Goal: Task Accomplishment & Management: Manage account settings

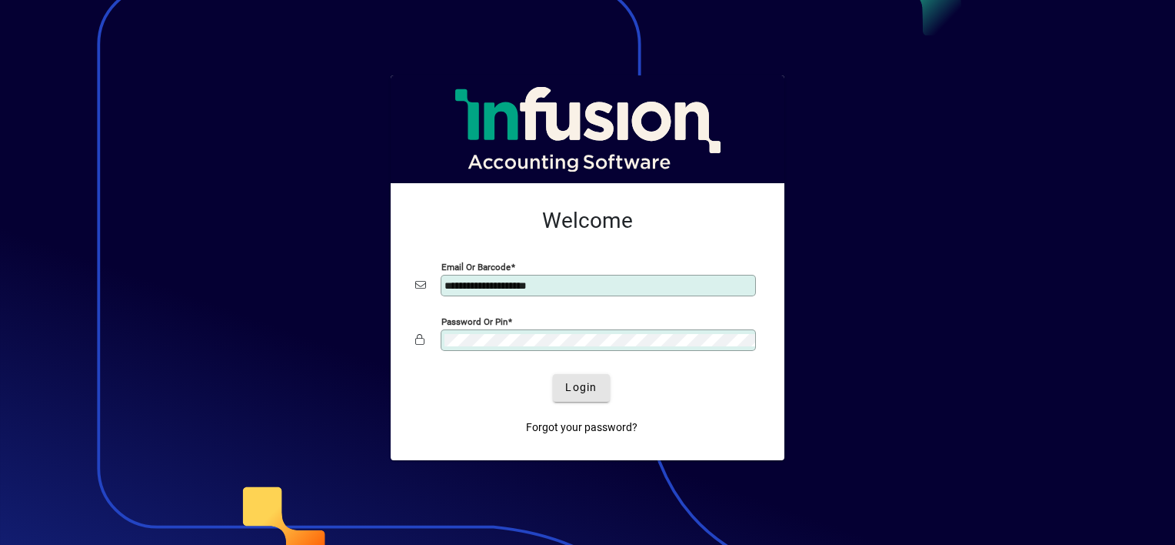
click at [584, 385] on span "Login" at bounding box center [581, 387] width 32 height 16
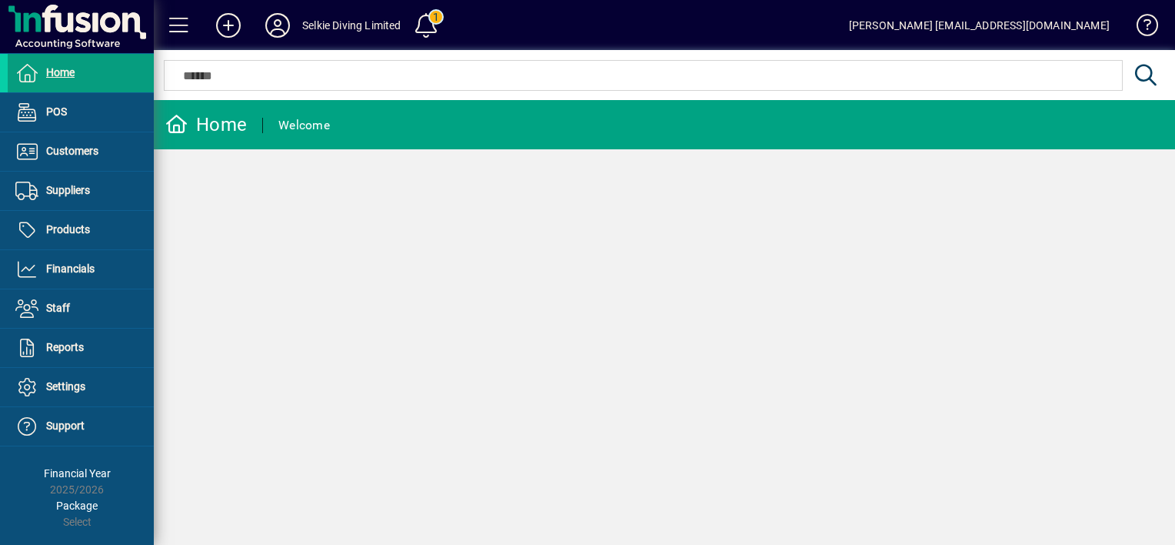
drag, startPoint x: 1014, startPoint y: 370, endPoint x: 1004, endPoint y: 347, distance: 25.1
click at [1014, 369] on div "Home Welcome" at bounding box center [664, 322] width 1021 height 445
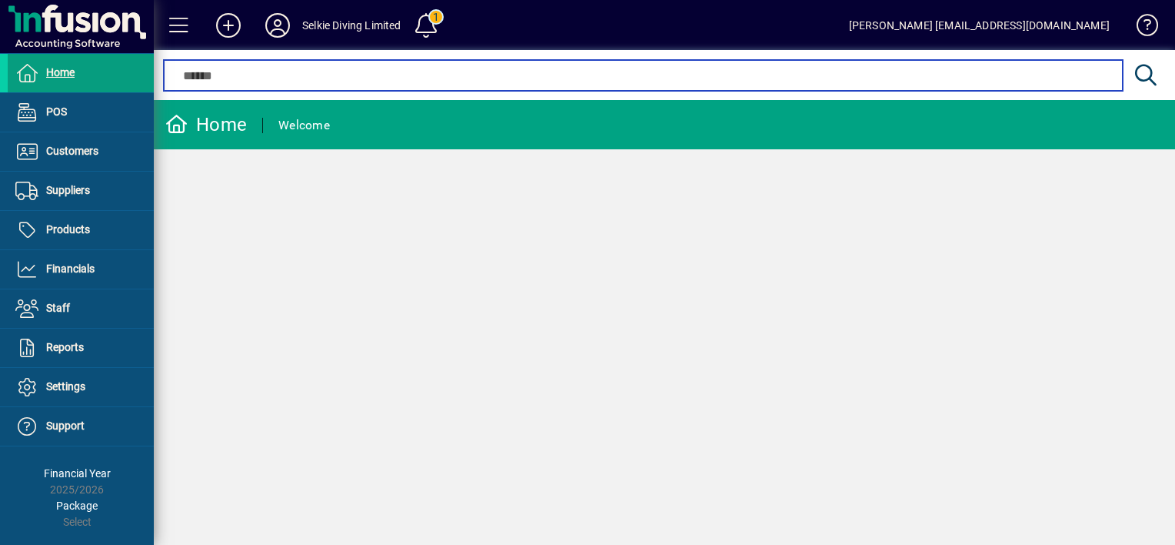
click at [259, 69] on input "text" at bounding box center [642, 75] width 935 height 18
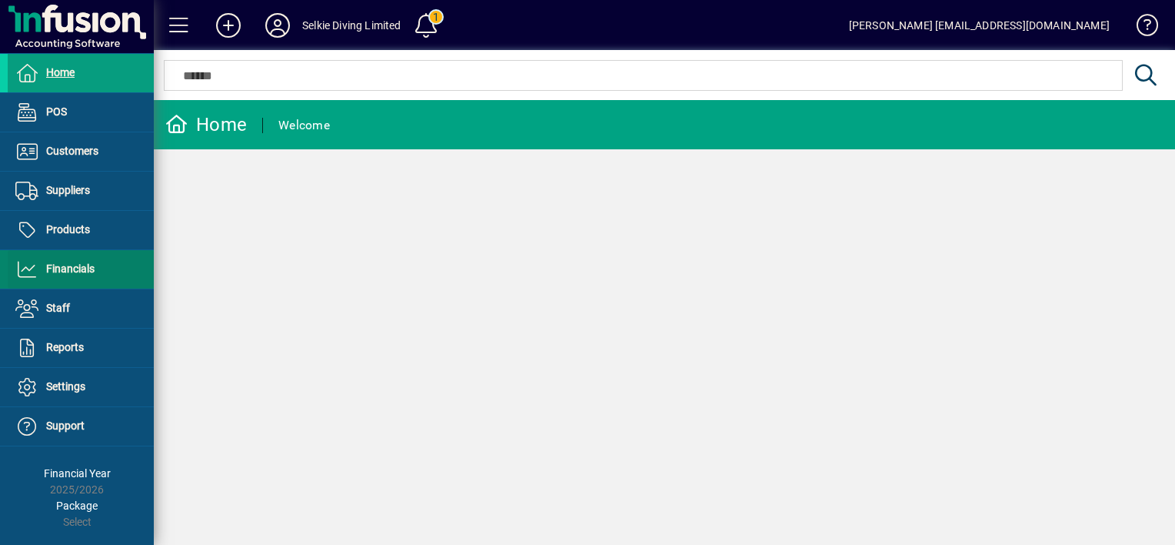
drag, startPoint x: 35, startPoint y: 235, endPoint x: 20, endPoint y: 275, distance: 41.9
click at [34, 235] on icon at bounding box center [26, 230] width 23 height 18
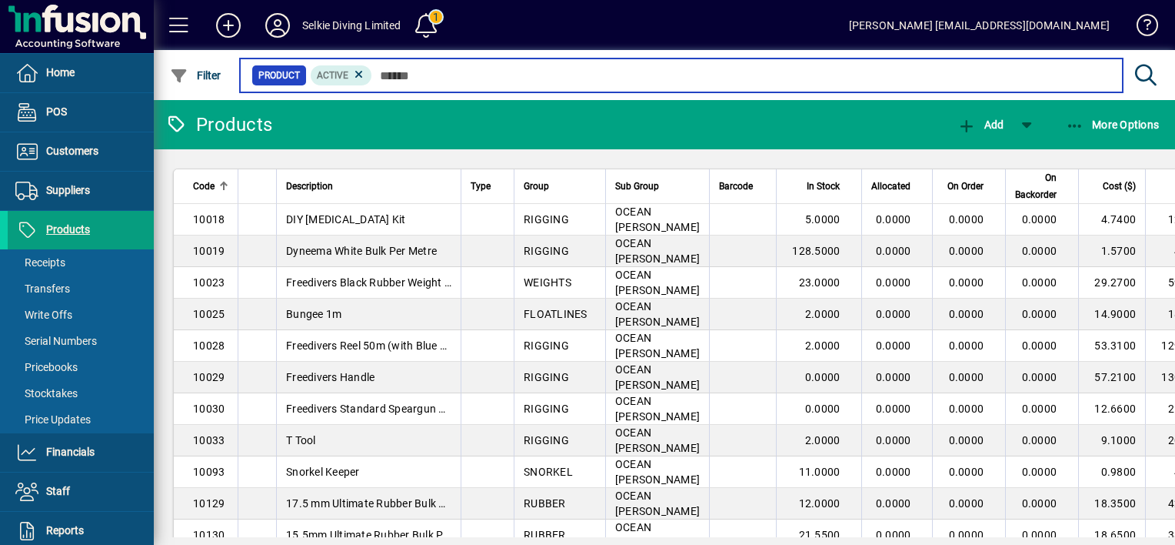
click at [403, 78] on input "text" at bounding box center [741, 76] width 738 height 22
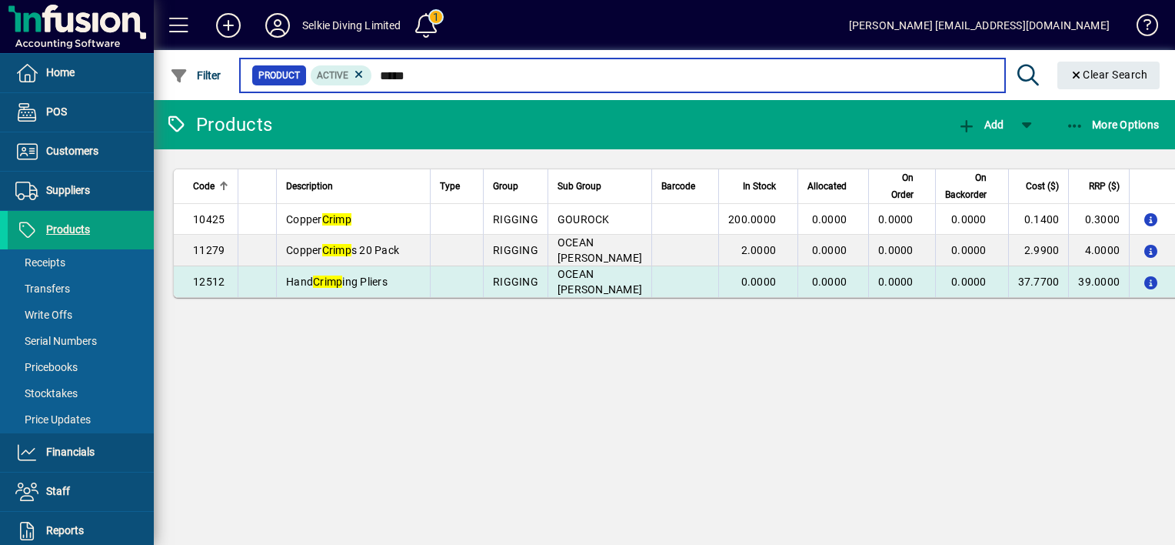
type input "*****"
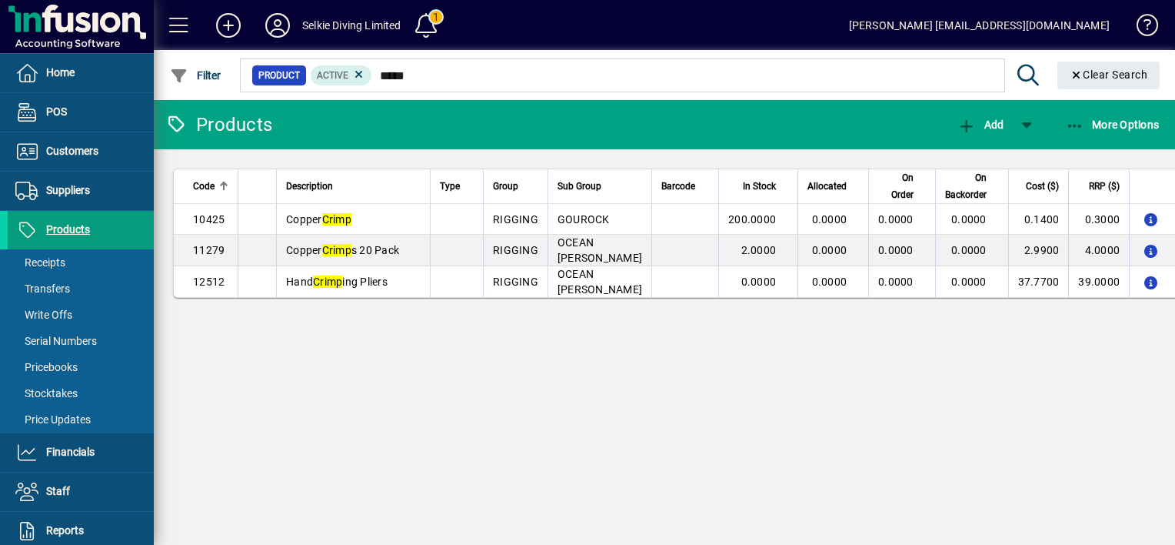
click at [401, 286] on td "Hand Crimp ing Pliers" at bounding box center [353, 281] width 154 height 31
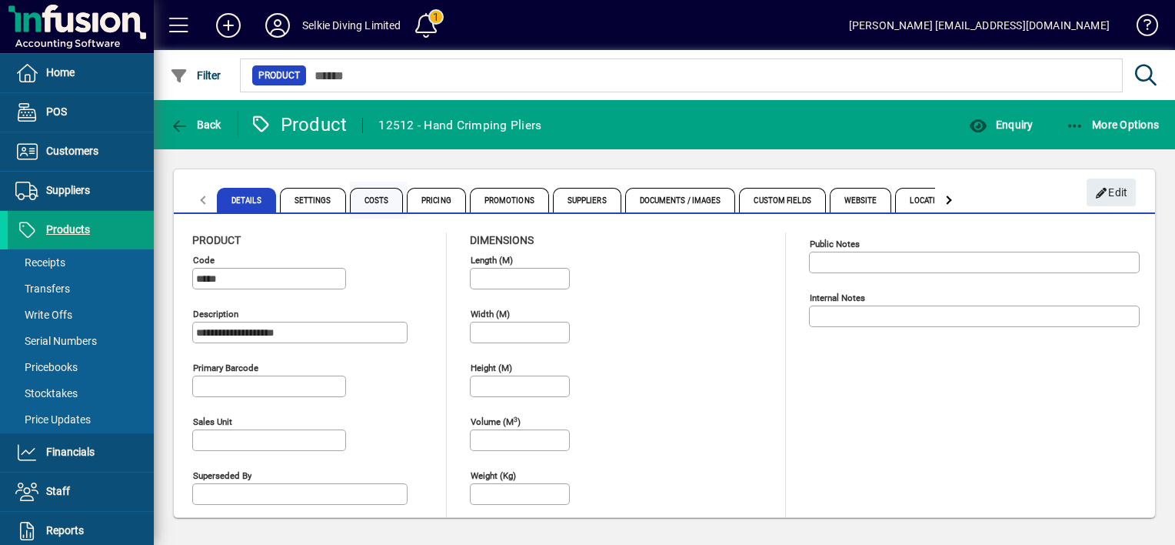
click at [372, 198] on span "Costs" at bounding box center [377, 200] width 54 height 25
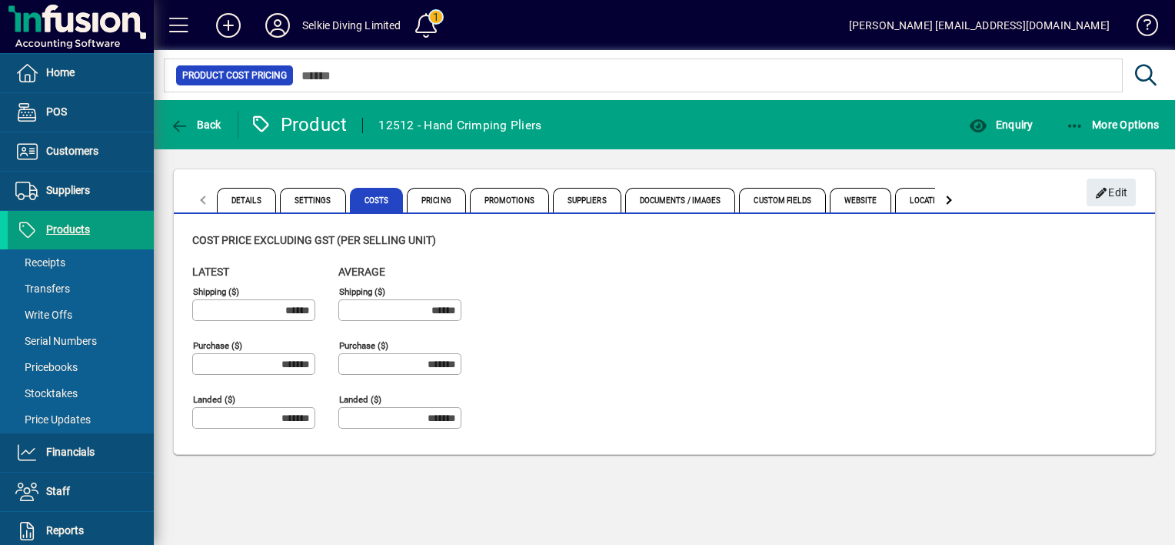
drag, startPoint x: 269, startPoint y: 361, endPoint x: 314, endPoint y: 361, distance: 44.6
click at [314, 361] on input "*******" at bounding box center [255, 364] width 118 height 12
click at [857, 525] on div "Back Product 12512 - Hand Crimping Pliers Enquiry More Options Details Settings…" at bounding box center [664, 322] width 1021 height 445
